Goal: Task Accomplishment & Management: Complete application form

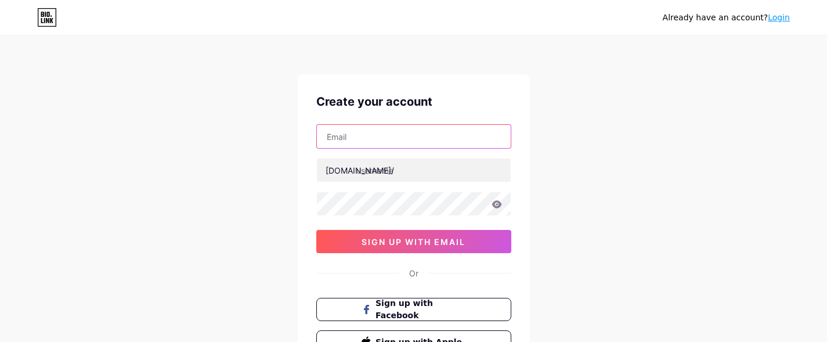
click at [378, 134] on input "text" at bounding box center [414, 136] width 194 height 23
type input "[EMAIL_ADDRESS][DOMAIN_NAME]"
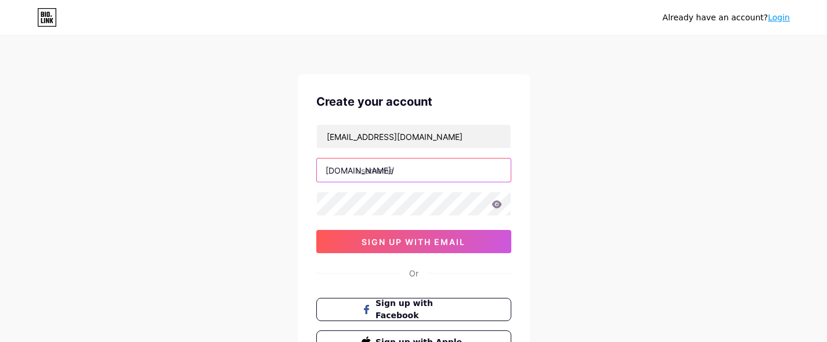
click at [442, 164] on input "text" at bounding box center [414, 169] width 194 height 23
type input "laurakain"
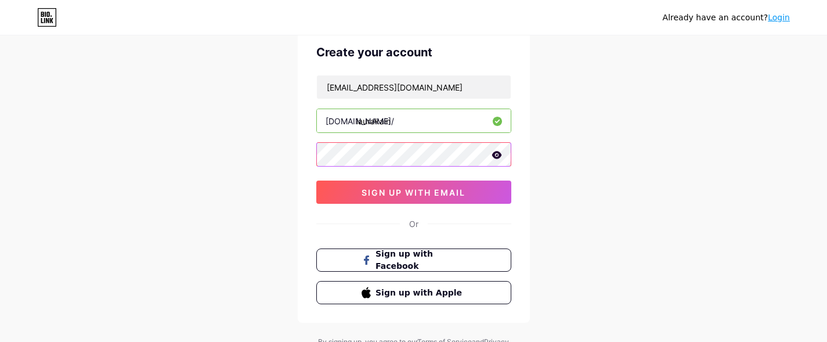
scroll to position [47, 0]
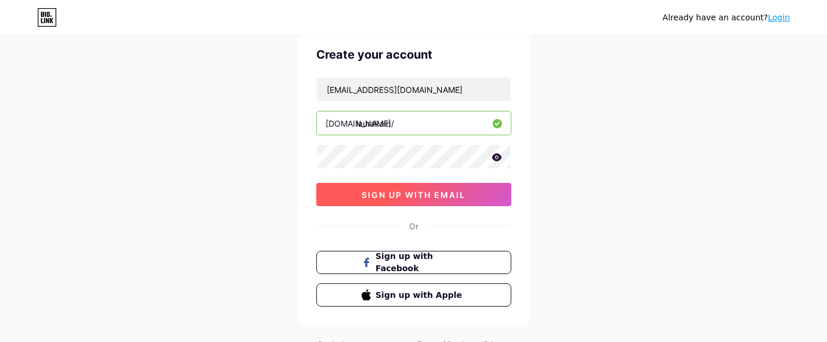
click at [400, 194] on span "sign up with email" at bounding box center [413, 195] width 104 height 10
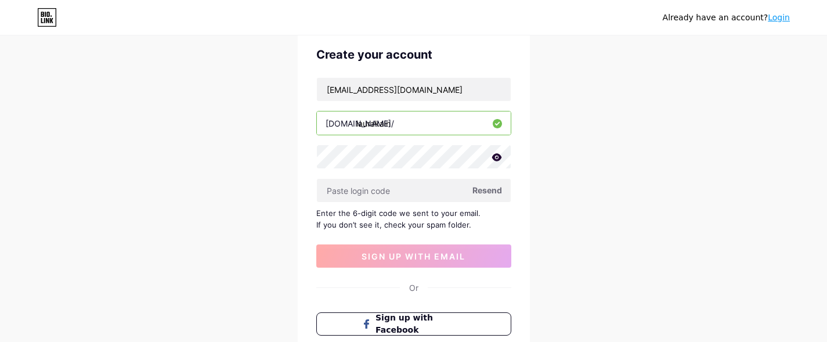
click at [494, 160] on icon at bounding box center [496, 157] width 10 height 8
click at [378, 194] on input "text" at bounding box center [414, 190] width 194 height 23
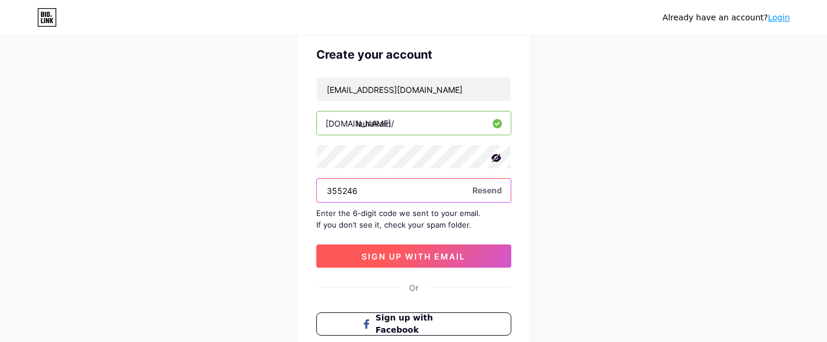
type input "355246"
click at [440, 249] on button "sign up with email" at bounding box center [413, 255] width 195 height 23
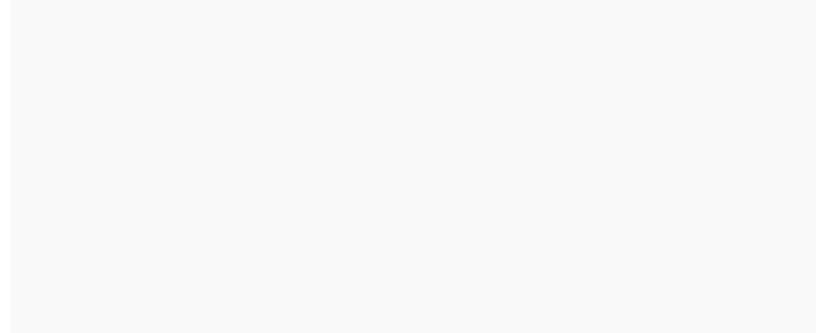
scroll to position [0, 0]
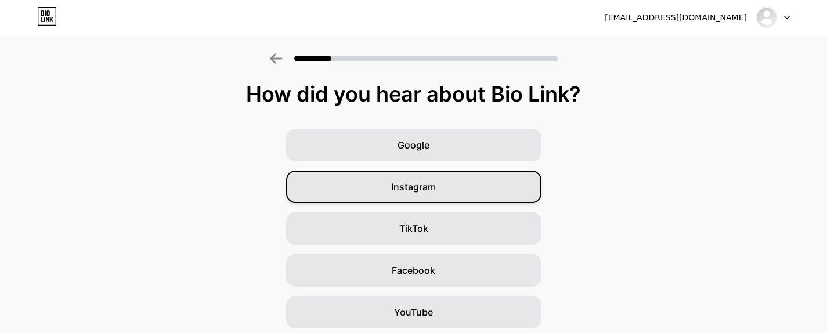
click at [430, 191] on span "Instagram" at bounding box center [413, 187] width 45 height 14
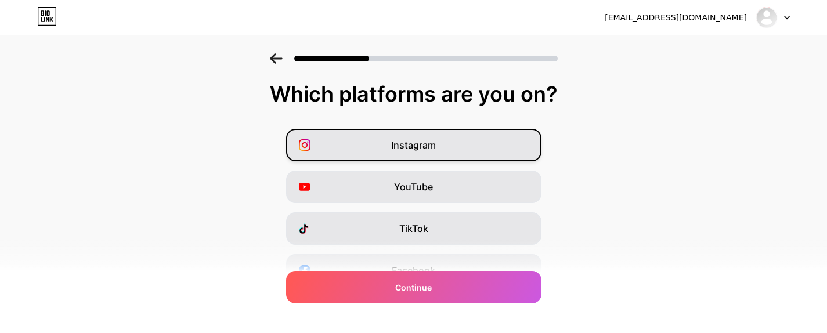
click at [487, 143] on div "Instagram" at bounding box center [413, 145] width 255 height 32
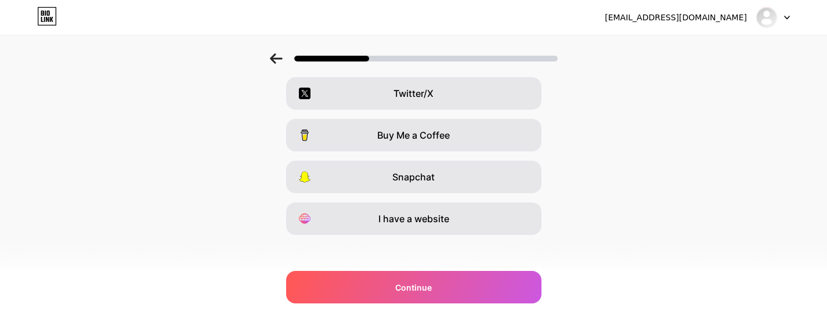
scroll to position [225, 0]
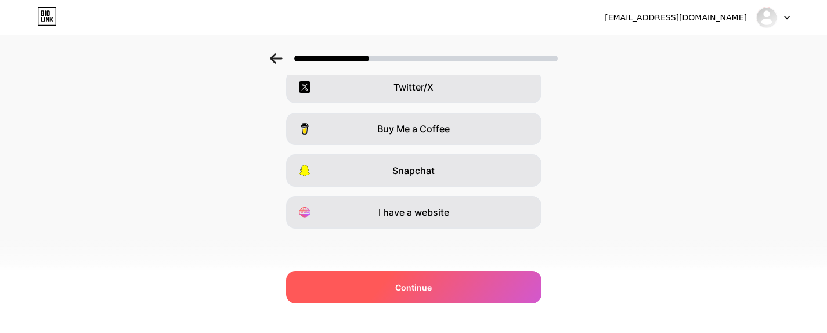
click at [459, 293] on div "Continue" at bounding box center [413, 287] width 255 height 32
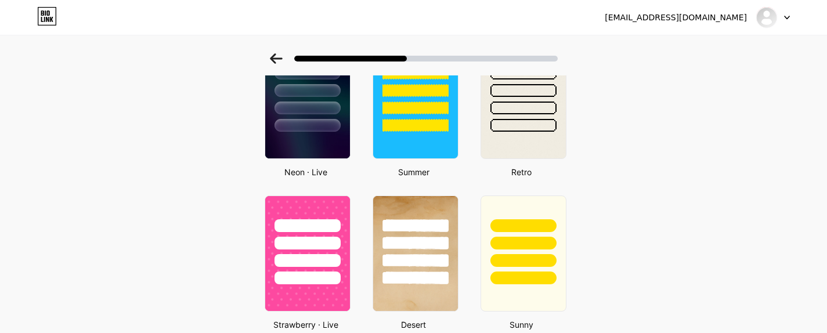
scroll to position [537, 0]
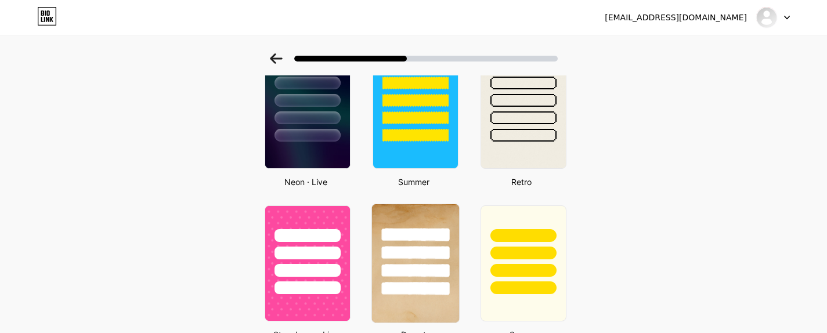
click at [419, 235] on div at bounding box center [415, 234] width 68 height 13
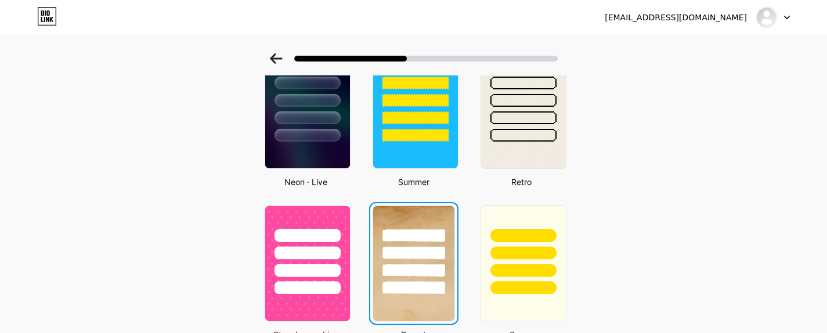
scroll to position [0, 0]
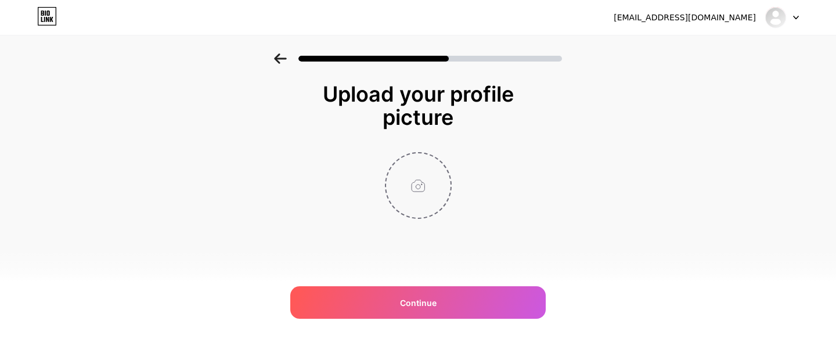
click at [425, 184] on input "file" at bounding box center [418, 185] width 64 height 64
click at [424, 180] on input "file" at bounding box center [418, 185] width 64 height 64
type input "C:\fakepath\Welcome to.png"
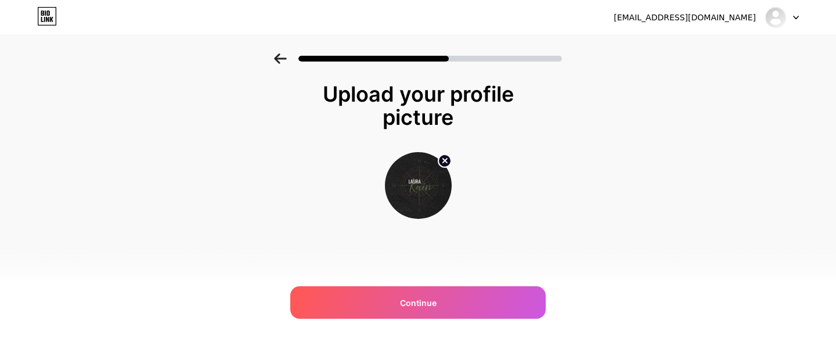
click at [421, 186] on img at bounding box center [418, 185] width 67 height 67
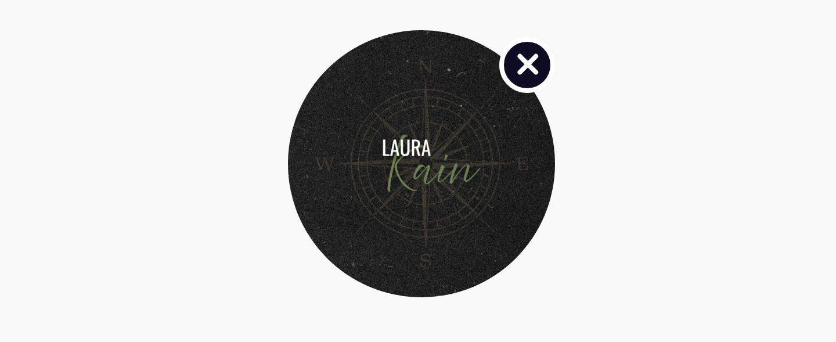
click at [430, 185] on img at bounding box center [418, 185] width 67 height 67
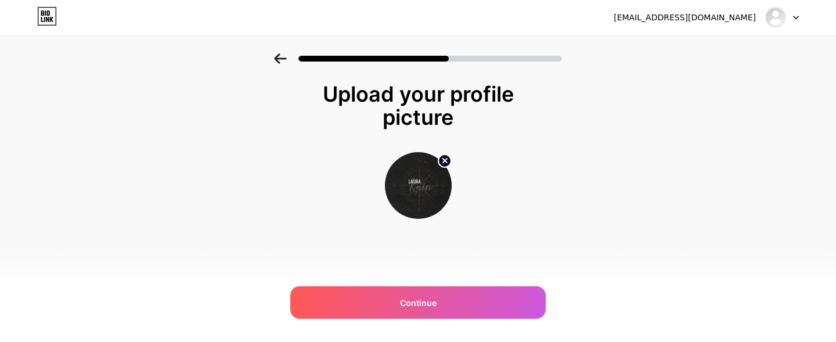
click at [572, 252] on div "Upload your profile picture Continue" at bounding box center [418, 164] width 836 height 223
click at [446, 155] on circle at bounding box center [444, 160] width 13 height 13
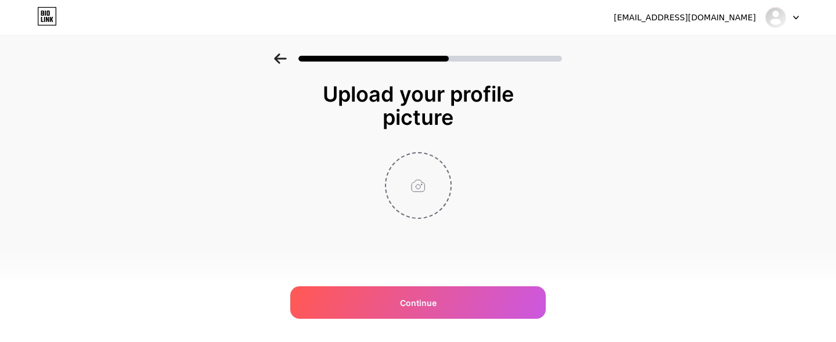
click at [417, 187] on input "file" at bounding box center [418, 185] width 64 height 64
type input "C:\fakepath\Welcome to (1).png"
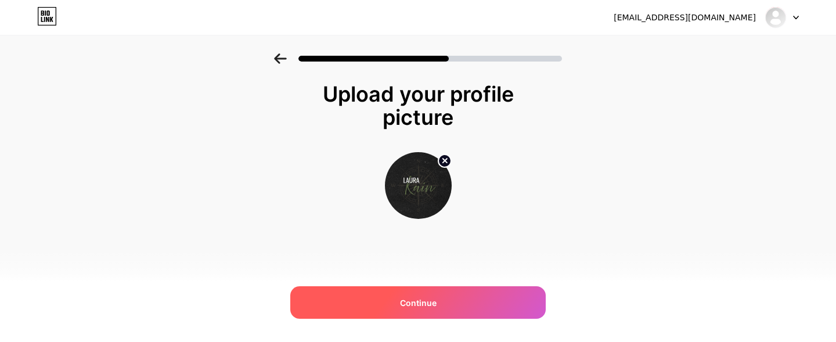
click at [377, 296] on div "Continue" at bounding box center [417, 302] width 255 height 32
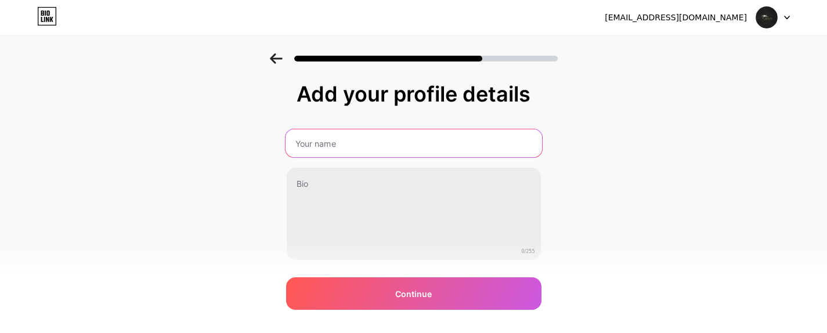
click at [338, 149] on input "text" at bounding box center [413, 143] width 256 height 28
type input "[PERSON_NAME]"
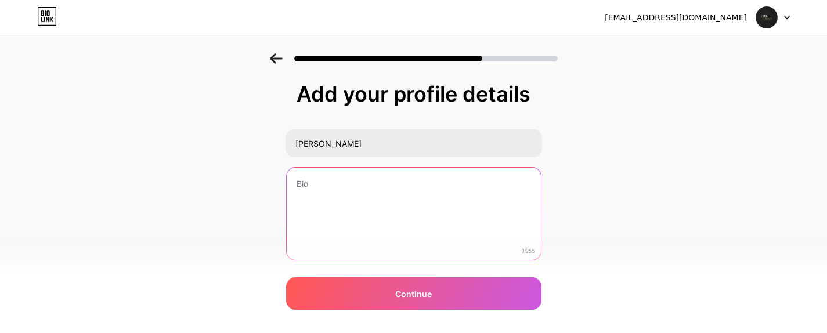
click at [380, 214] on textarea at bounding box center [414, 214] width 254 height 93
paste textarea "heartfelt MM romance filled with found family, quiet moments, and swoony happil…"
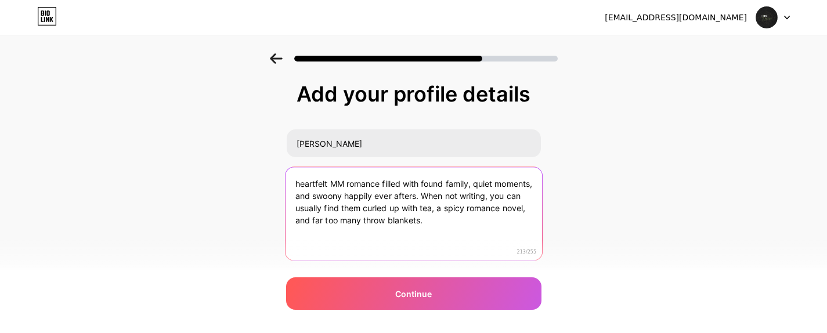
click at [294, 180] on textarea "heartfelt MM romance filled with found family, quiet moments, and swoony happil…" at bounding box center [413, 214] width 256 height 95
click at [395, 197] on textarea "[PERSON_NAME] write heartfelt MM romance filled with found family, quiet moment…" at bounding box center [413, 214] width 256 height 95
drag, startPoint x: 504, startPoint y: 225, endPoint x: 377, endPoint y: 207, distance: 127.8
click at [377, 207] on textarea "[PERSON_NAME] write heartfelt MM romance filled with found family, quiet moment…" at bounding box center [413, 214] width 256 height 95
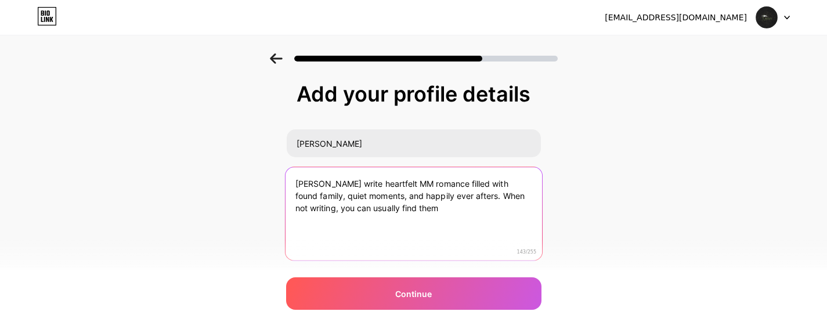
drag, startPoint x: 427, startPoint y: 210, endPoint x: 458, endPoint y: 197, distance: 33.8
click at [458, 197] on textarea "[PERSON_NAME] write heartfelt MM romance filled with found family, quiet moment…" at bounding box center [413, 214] width 256 height 95
click at [345, 185] on textarea "[PERSON_NAME] write heartfelt MM romance filled with found family, quiet moment…" at bounding box center [413, 214] width 256 height 95
click at [304, 179] on textarea "[PERSON_NAME] write heartfelt MM romance filled with found family, quiet moment…" at bounding box center [413, 214] width 256 height 95
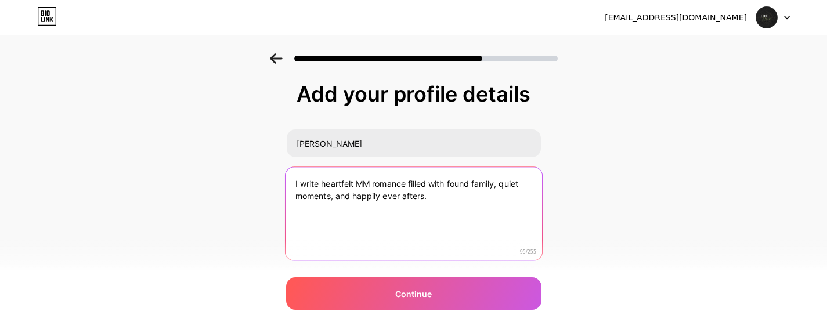
click at [444, 199] on textarea "I write heartfelt MM romance filled with found family, quiet moments, and happi…" at bounding box center [413, 214] width 256 height 95
drag, startPoint x: 428, startPoint y: 196, endPoint x: 357, endPoint y: 198, distance: 70.3
click at [357, 198] on textarea "I write heartfelt MM romance filled with found family, quiet moments, and happi…" at bounding box center [413, 214] width 256 height 95
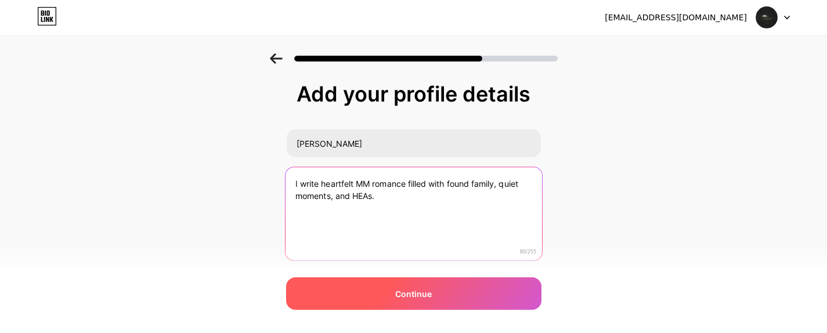
type textarea "I write heartfelt MM romance filled with found family, quiet moments, and HEAs."
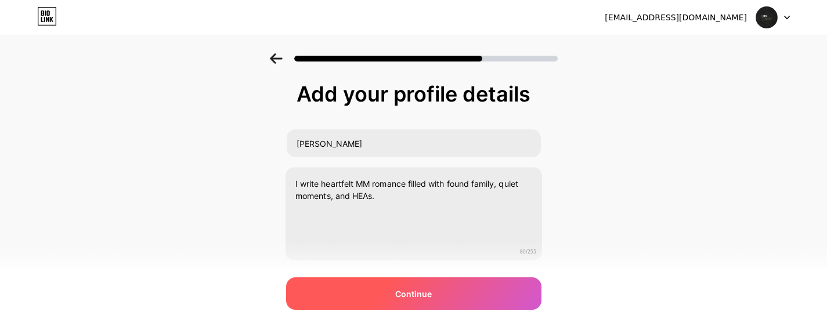
click at [416, 292] on span "Continue" at bounding box center [413, 294] width 37 height 12
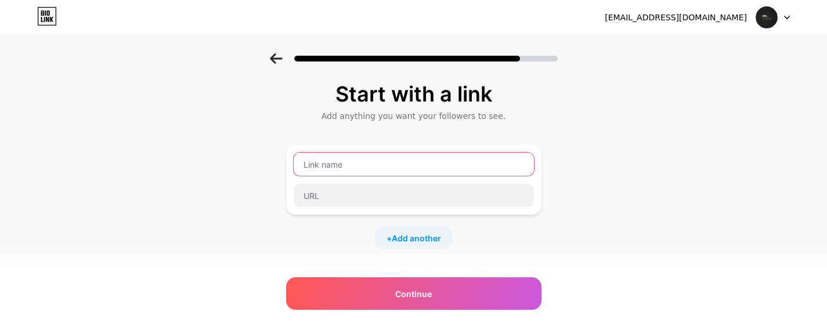
click at [373, 164] on input "text" at bounding box center [414, 164] width 240 height 23
type input "Pre-order for Shelved Hearts on Amazon"
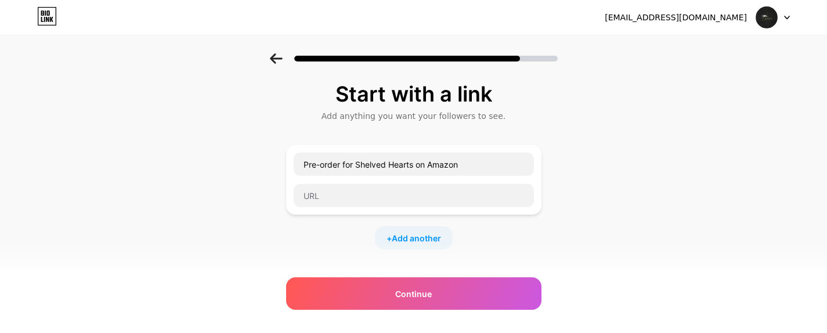
click at [381, 183] on div at bounding box center [413, 195] width 241 height 24
click at [360, 201] on input "text" at bounding box center [414, 195] width 240 height 23
paste input "[URL][DOMAIN_NAME][PERSON_NAME]"
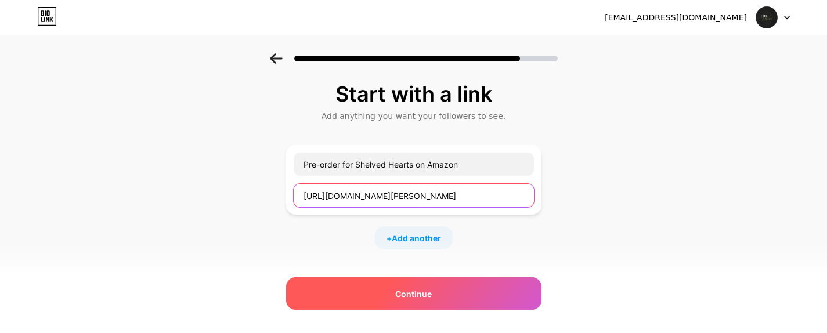
type input "[URL][DOMAIN_NAME][PERSON_NAME]"
click at [431, 294] on span "Continue" at bounding box center [413, 294] width 37 height 12
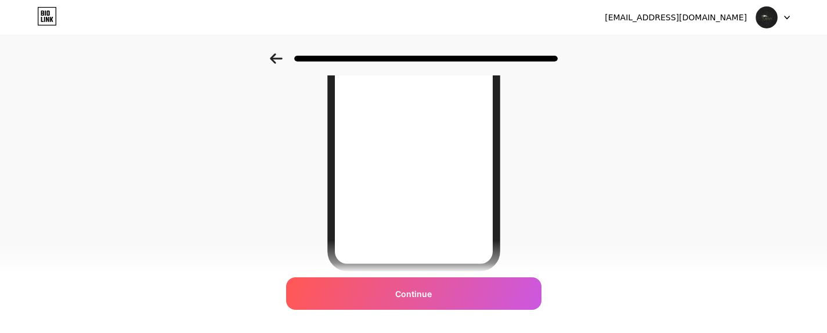
scroll to position [250, 8]
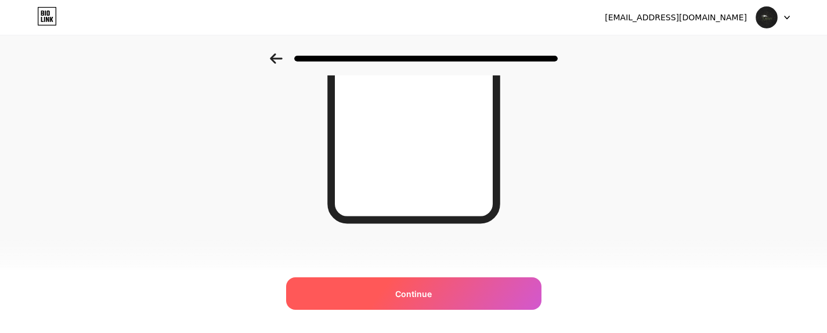
click at [459, 291] on div "Continue" at bounding box center [413, 293] width 255 height 32
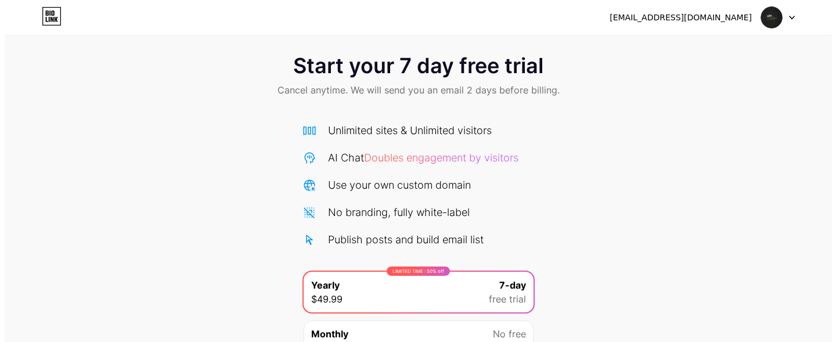
scroll to position [125, 0]
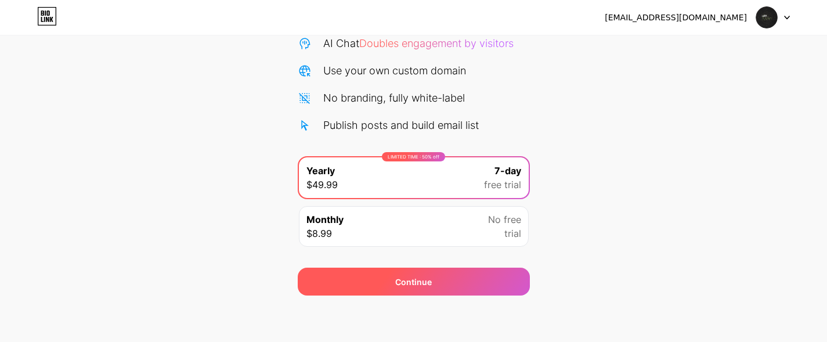
click at [512, 287] on div "Continue" at bounding box center [414, 281] width 232 height 28
